Goal: Information Seeking & Learning: Learn about a topic

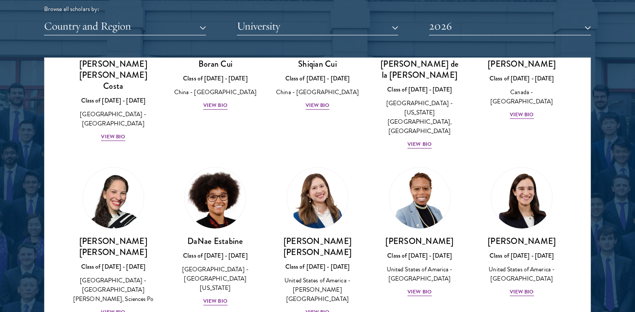
scroll to position [1112, 0]
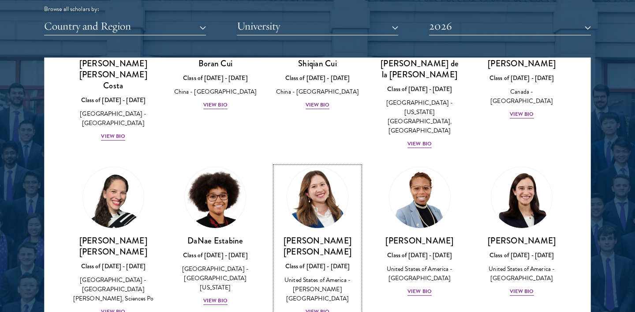
click at [318, 307] on div "View Bio" at bounding box center [318, 311] width 24 height 8
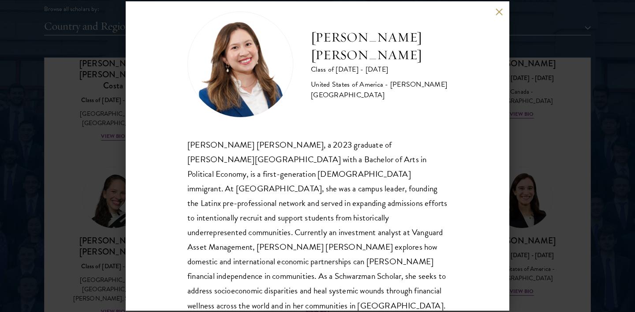
scroll to position [22, 0]
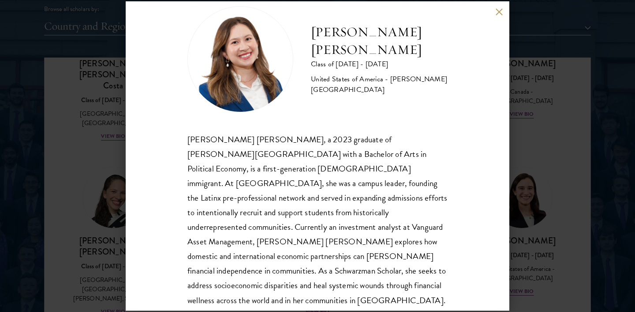
click at [498, 12] on button at bounding box center [500, 12] width 8 height 8
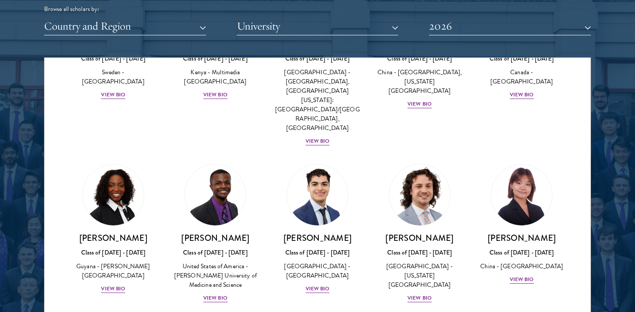
scroll to position [1478, 0]
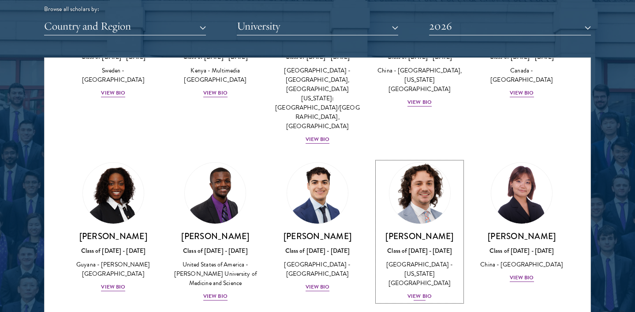
click at [421, 292] on div "View Bio" at bounding box center [420, 296] width 24 height 8
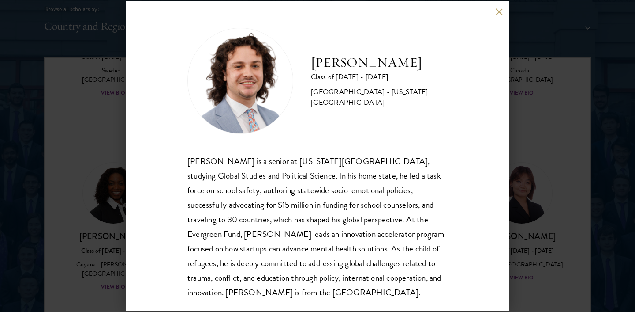
click at [499, 11] on button at bounding box center [500, 12] width 8 height 8
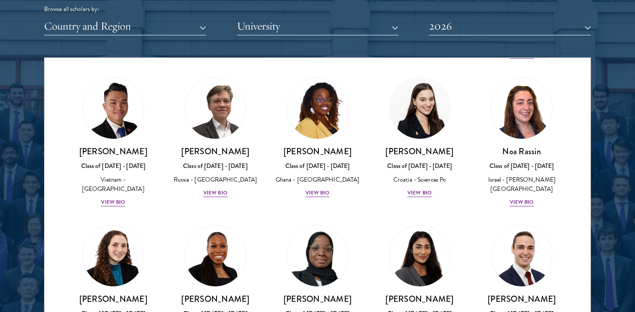
scroll to position [3412, 0]
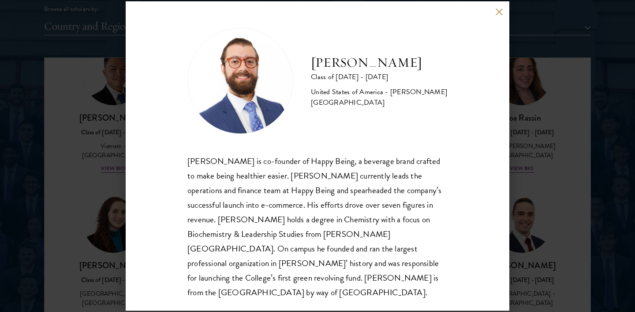
click at [499, 14] on button at bounding box center [500, 12] width 8 height 8
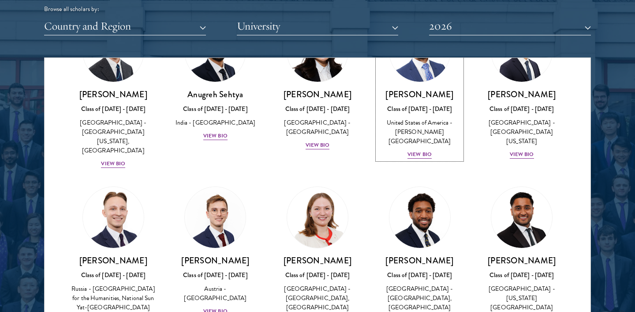
scroll to position [3741, 0]
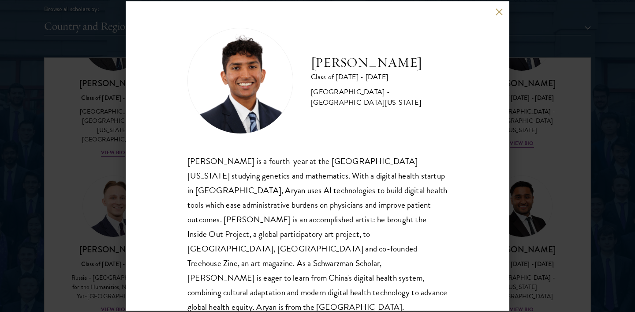
click at [500, 10] on button at bounding box center [500, 12] width 8 height 8
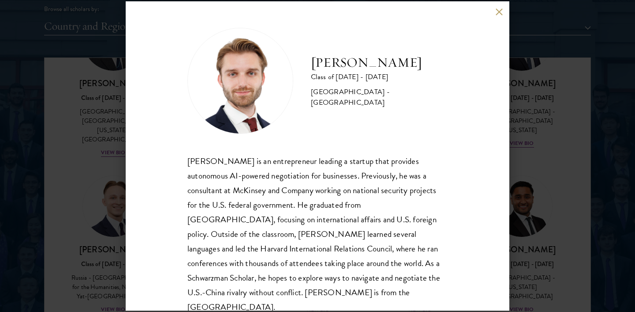
click at [499, 12] on button at bounding box center [500, 12] width 8 height 8
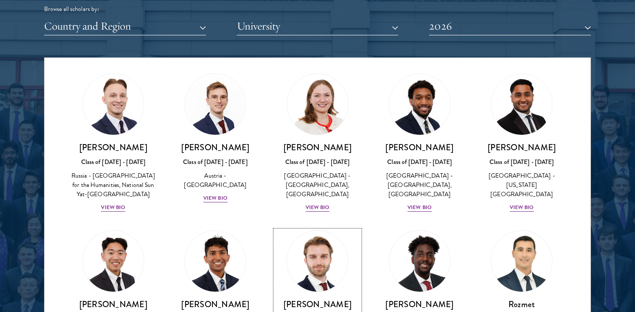
scroll to position [3844, 0]
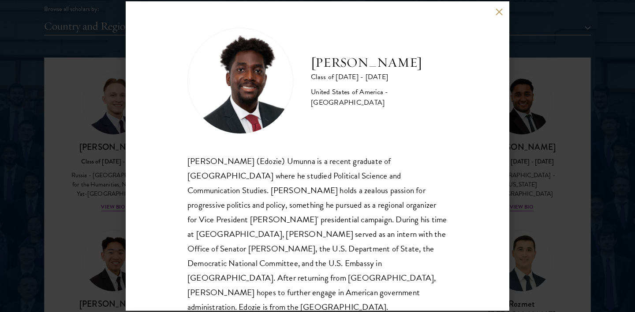
click at [500, 11] on button at bounding box center [500, 12] width 8 height 8
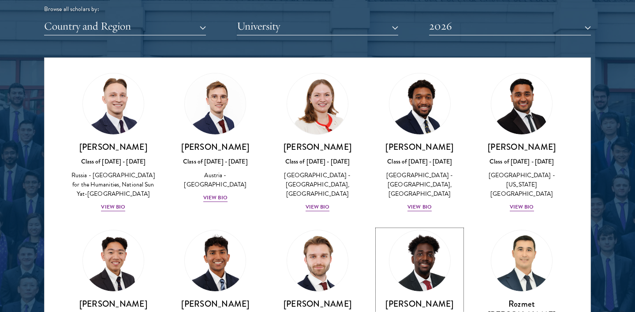
scroll to position [3763, 0]
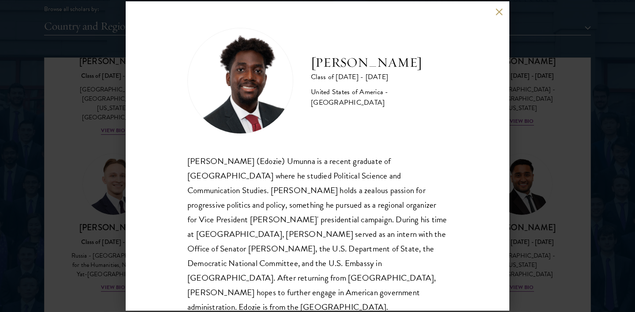
click at [484, 30] on div "[PERSON_NAME] Class of [DATE] - [DATE] [GEOGRAPHIC_DATA] - [GEOGRAPHIC_DATA] [P…" at bounding box center [318, 155] width 384 height 309
click at [500, 12] on button at bounding box center [500, 12] width 8 height 8
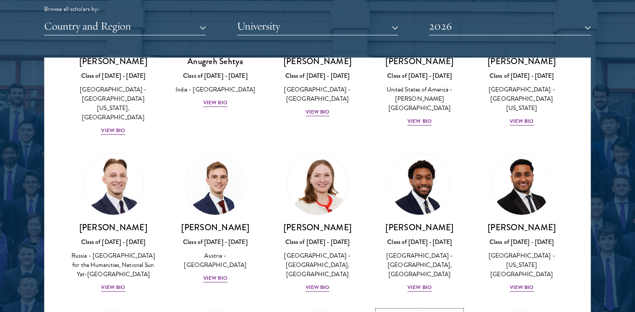
scroll to position [3797, 0]
